Goal: Information Seeking & Learning: Learn about a topic

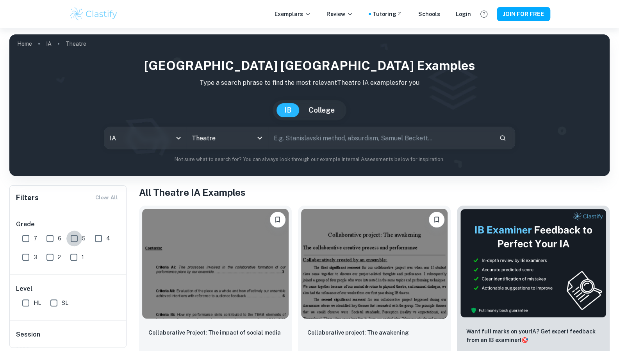
click at [72, 242] on input "5" at bounding box center [74, 238] width 16 height 16
checkbox input "true"
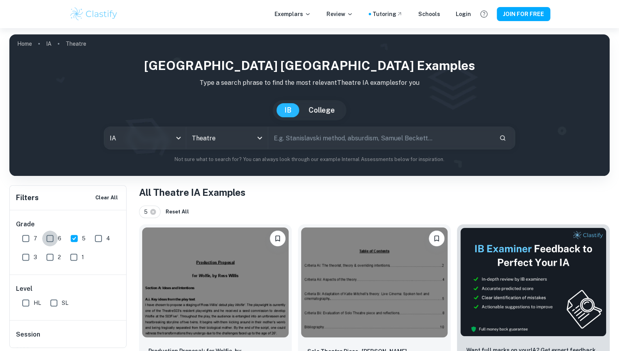
click at [46, 238] on input "6" at bounding box center [50, 238] width 16 height 16
checkbox input "true"
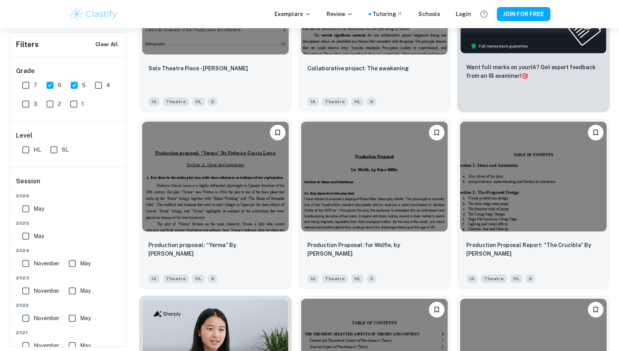
click at [29, 87] on input "7" at bounding box center [26, 85] width 16 height 16
checkbox input "true"
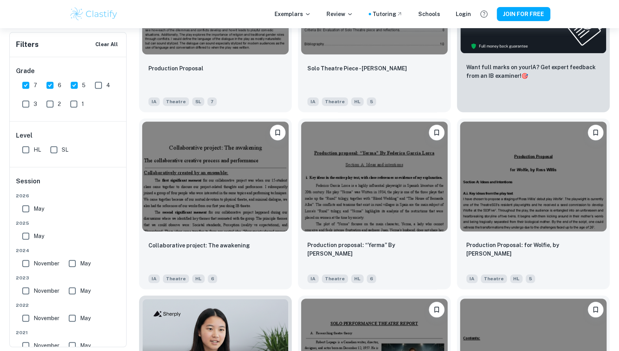
click at [28, 148] on input "HL" at bounding box center [26, 150] width 16 height 16
checkbox input "true"
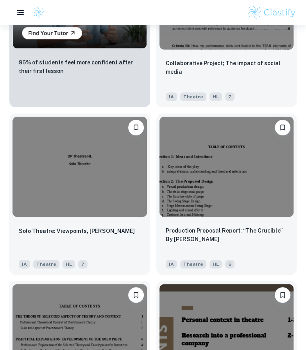
scroll to position [818, 0]
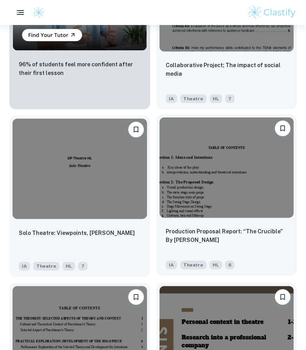
click at [189, 195] on img at bounding box center [226, 168] width 134 height 101
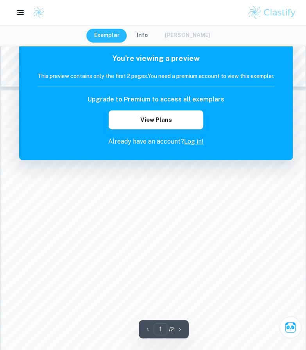
scroll to position [401, 0]
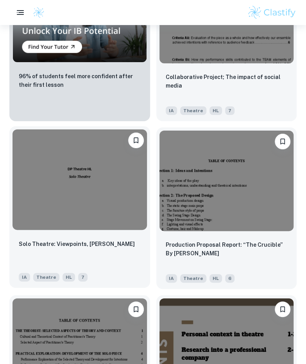
scroll to position [807, 0]
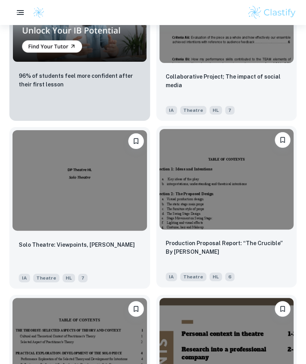
click at [206, 201] on img at bounding box center [226, 179] width 134 height 101
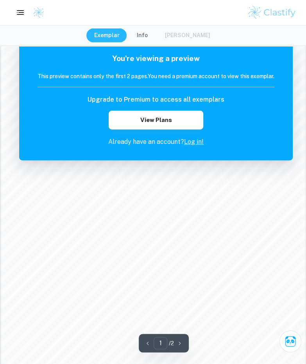
scroll to position [606, 0]
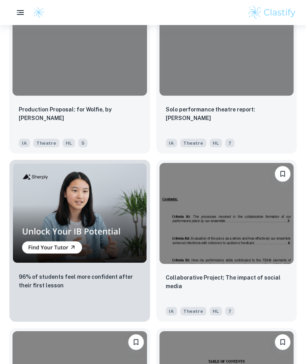
scroll to position [907, 0]
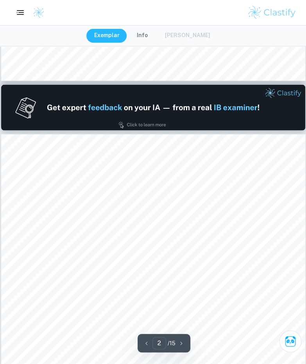
scroll to position [404, 0]
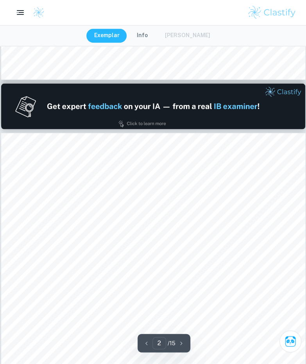
type input "1"
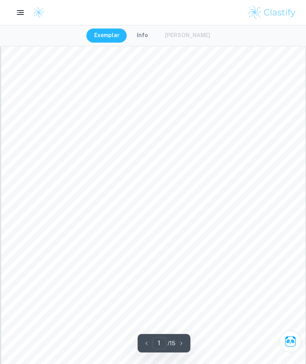
scroll to position [0, 0]
